Goal: Task Accomplishment & Management: Manage account settings

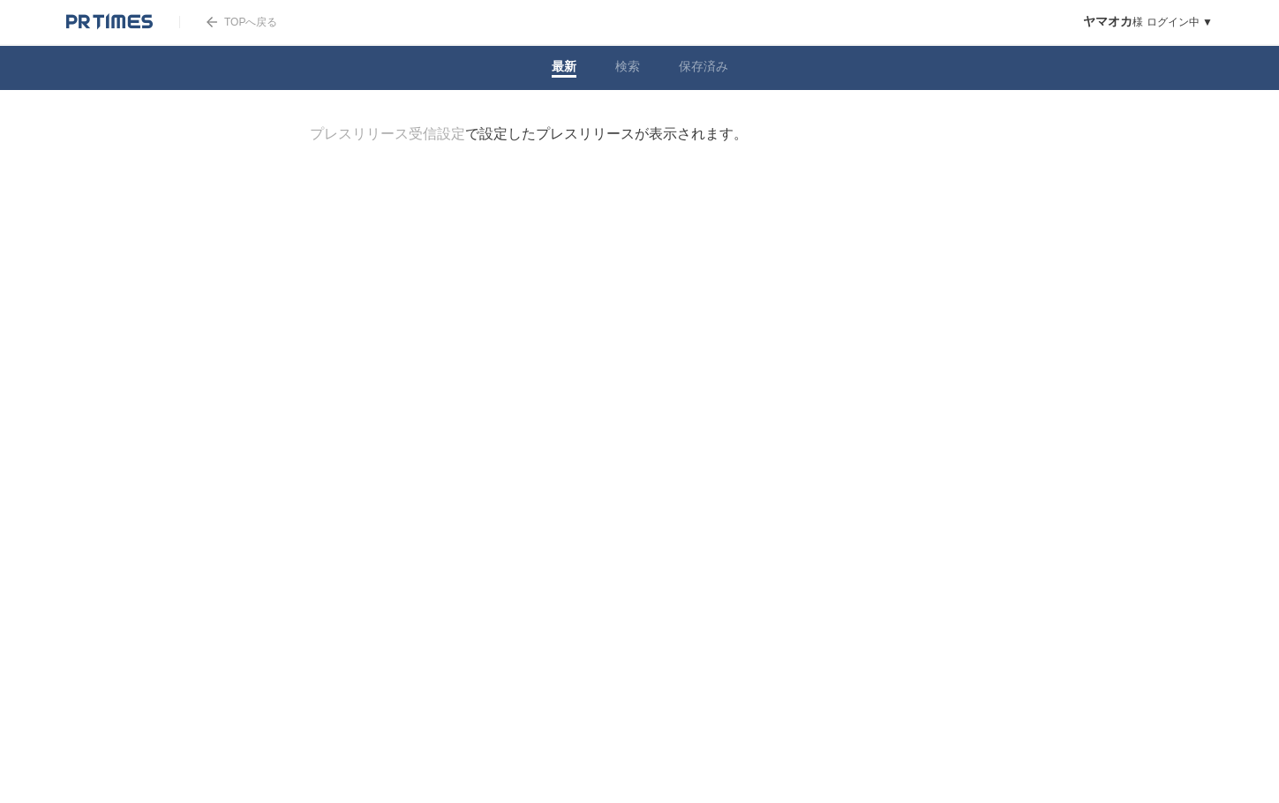
click at [217, 22] on link "TOPへ戻る" at bounding box center [228, 22] width 98 height 12
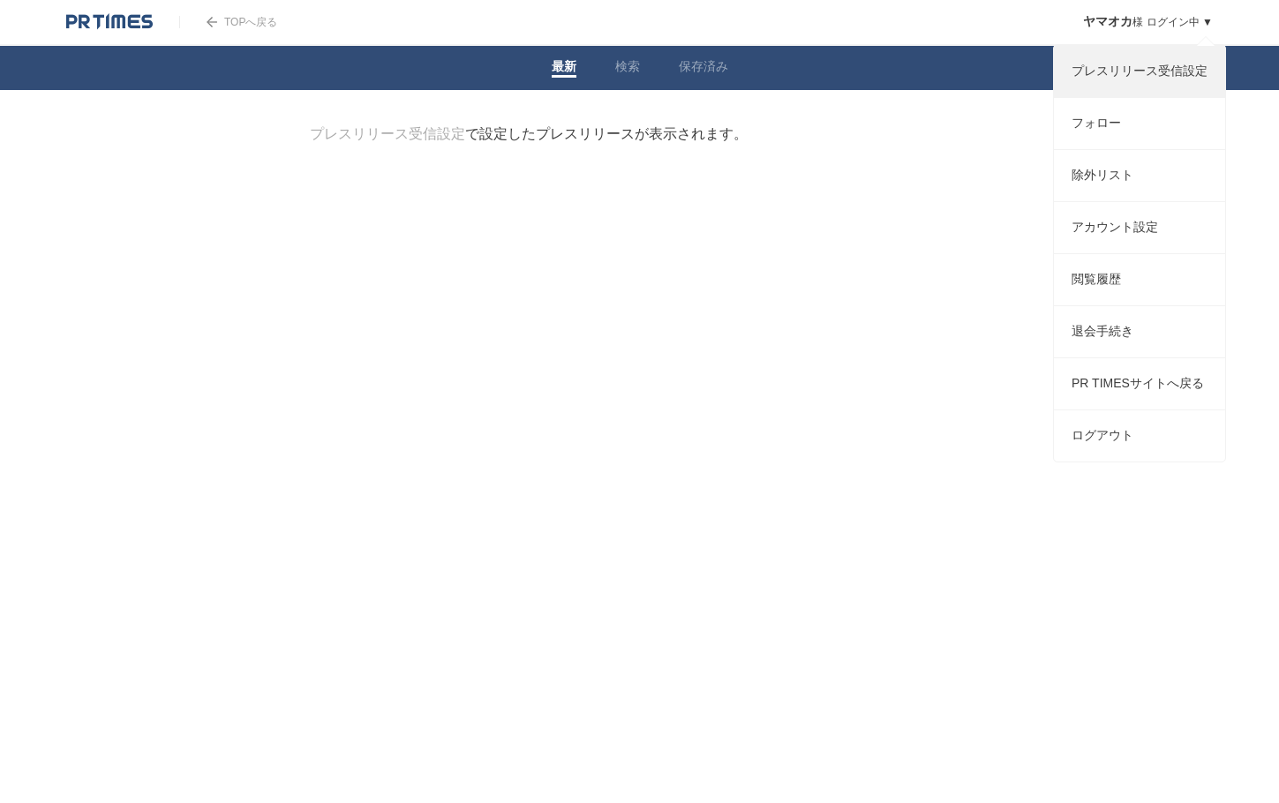
click at [1168, 81] on link "プレスリリース受信設定" at bounding box center [1139, 71] width 171 height 51
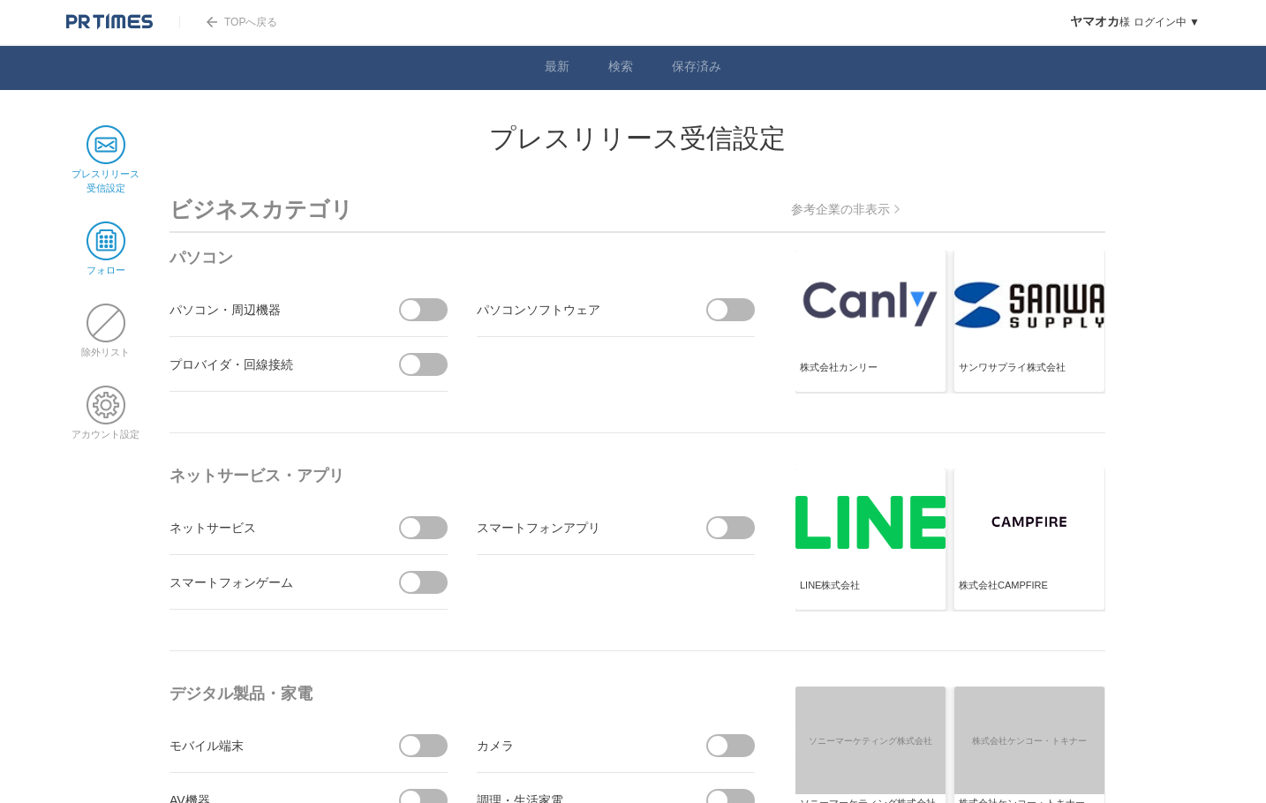
click at [108, 262] on link "フォロー" at bounding box center [105, 264] width 39 height 24
